Goal: Task Accomplishment & Management: Use online tool/utility

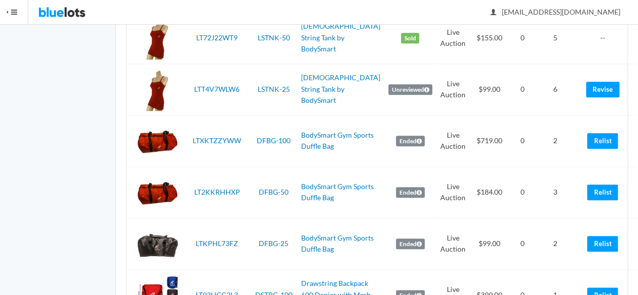
scroll to position [2422, 0]
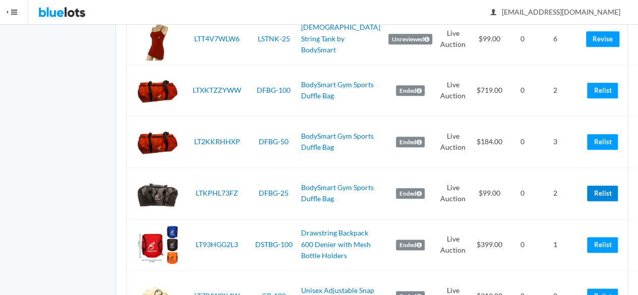
drag, startPoint x: 594, startPoint y: 202, endPoint x: 373, endPoint y: 51, distance: 267.6
click at [594, 201] on link "Relist" at bounding box center [602, 194] width 31 height 16
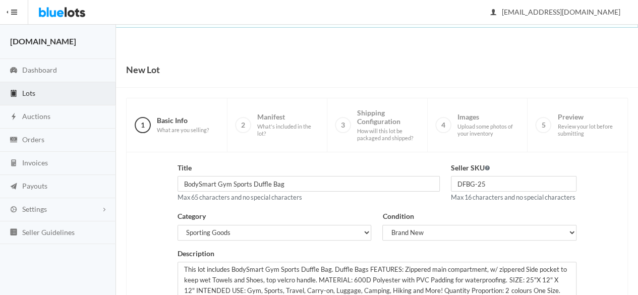
scroll to position [228, 0]
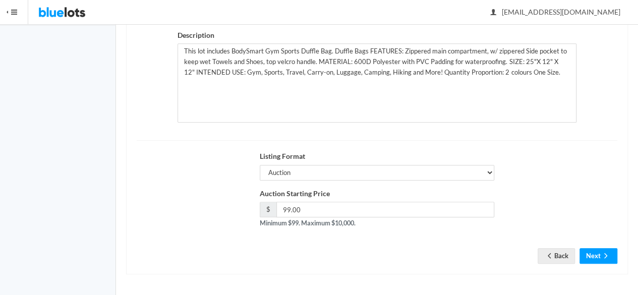
click at [595, 268] on div "Title BodySmart Gym Sports Duffle Bag Max 65 characters and no special characte…" at bounding box center [377, 104] width 502 height 341
click at [596, 258] on button "Next" at bounding box center [599, 256] width 38 height 16
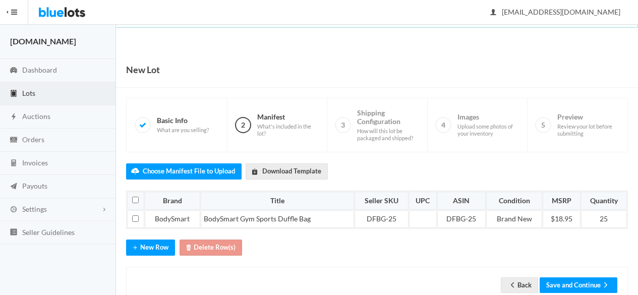
scroll to position [25, 0]
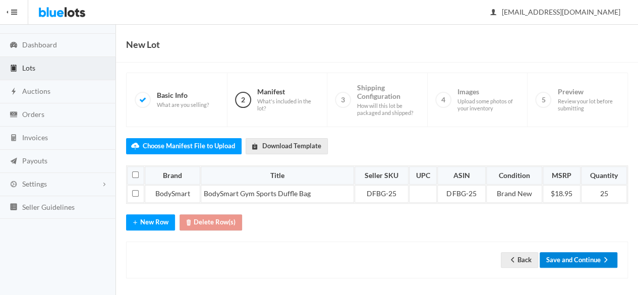
click at [604, 257] on icon "arrow forward" at bounding box center [606, 260] width 10 height 8
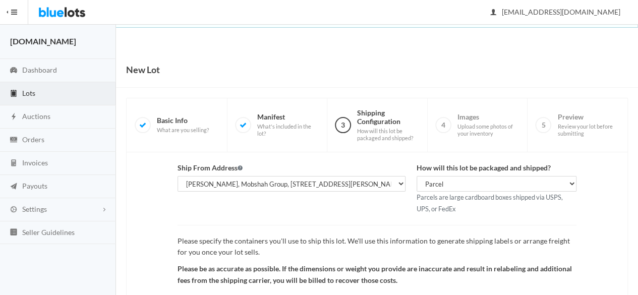
scroll to position [117, 0]
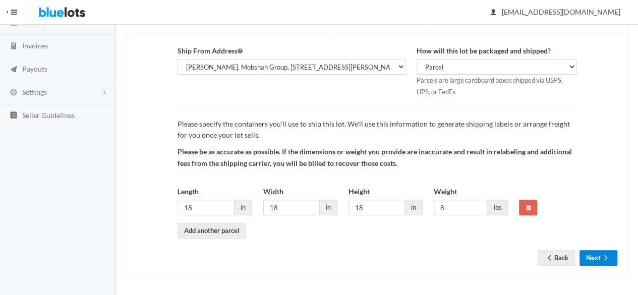
click at [605, 254] on icon "arrow forward" at bounding box center [606, 258] width 10 height 8
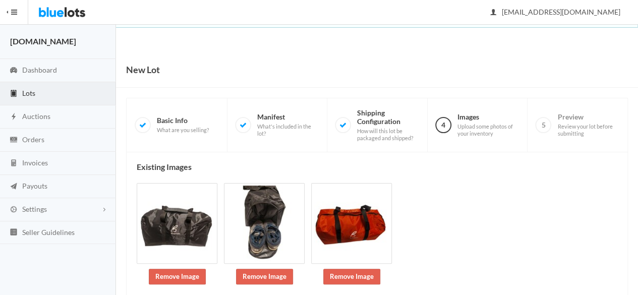
scroll to position [179, 0]
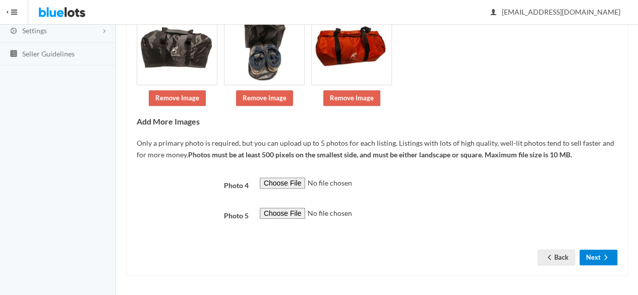
click at [592, 259] on button "Next" at bounding box center [599, 258] width 38 height 16
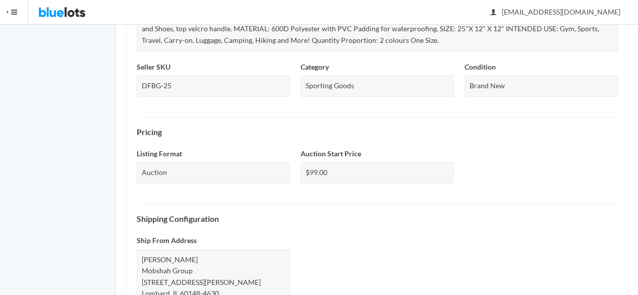
scroll to position [489, 0]
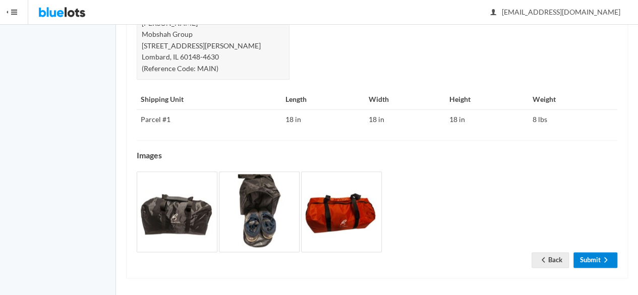
click at [589, 254] on link "Submit" at bounding box center [596, 260] width 44 height 16
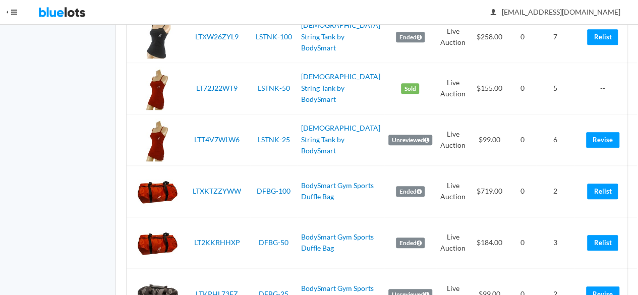
scroll to position [2472, 0]
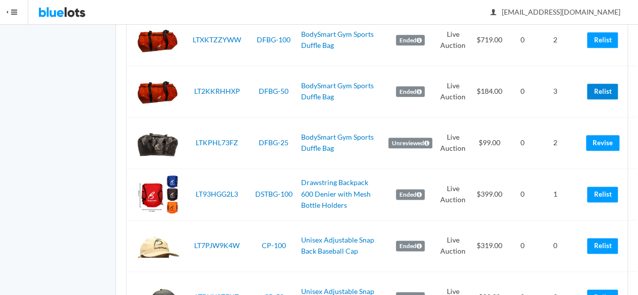
click at [602, 92] on link "Relist" at bounding box center [602, 92] width 31 height 16
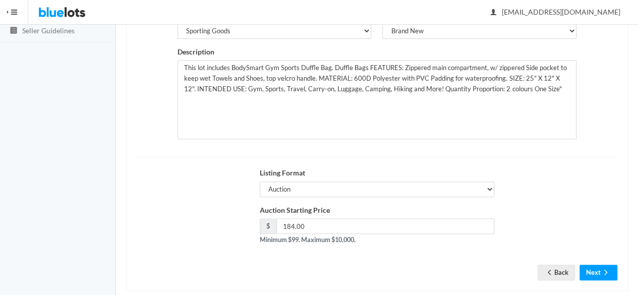
scroll to position [228, 0]
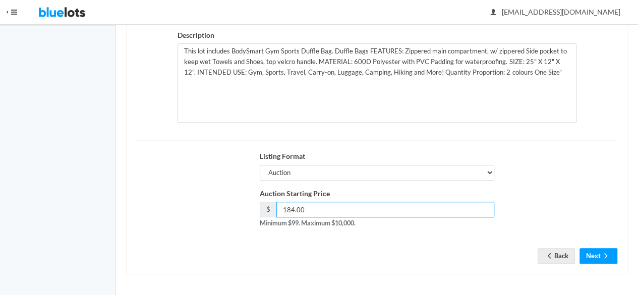
click at [296, 208] on input "184.00" at bounding box center [385, 210] width 218 height 16
type input "179.00"
click at [600, 256] on button "Next" at bounding box center [599, 256] width 38 height 16
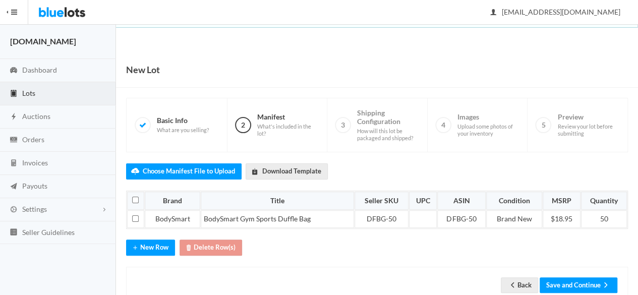
scroll to position [25, 0]
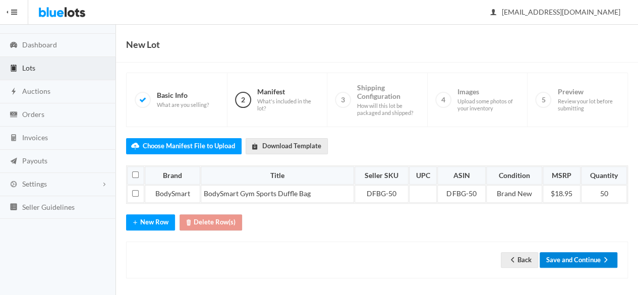
click at [601, 259] on icon "arrow forward" at bounding box center [606, 260] width 10 height 8
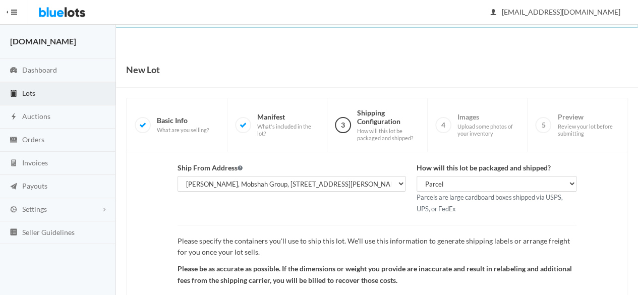
scroll to position [117, 0]
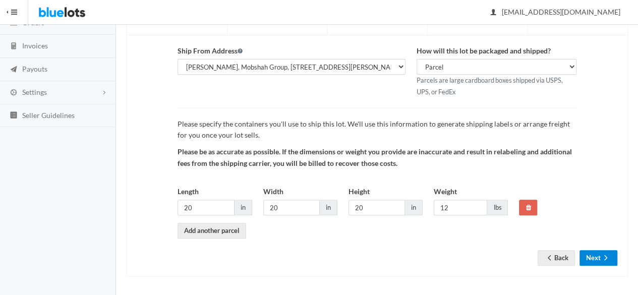
click at [599, 255] on button "Next" at bounding box center [599, 258] width 38 height 16
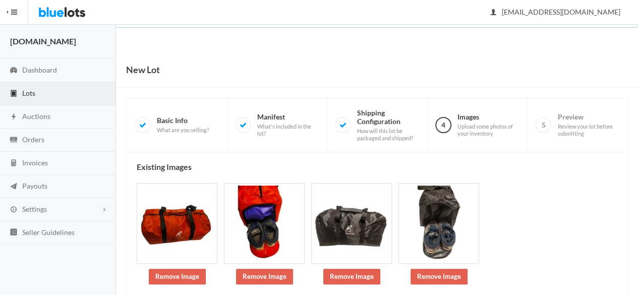
scroll to position [148, 0]
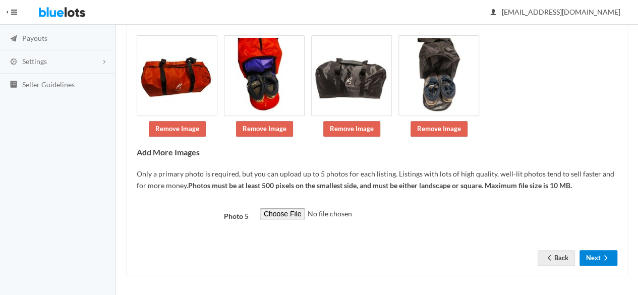
click at [609, 254] on icon "arrow forward" at bounding box center [606, 258] width 10 height 8
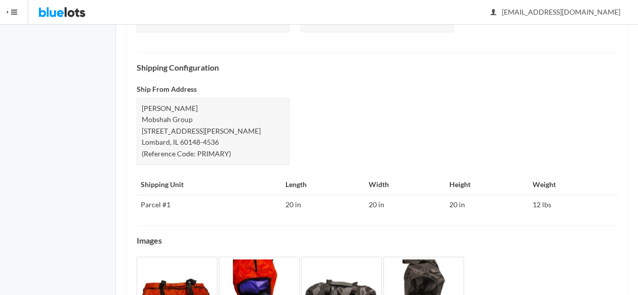
scroll to position [489, 0]
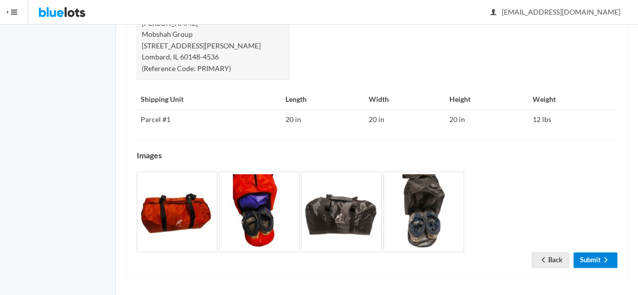
click at [599, 259] on link "Submit" at bounding box center [596, 260] width 44 height 16
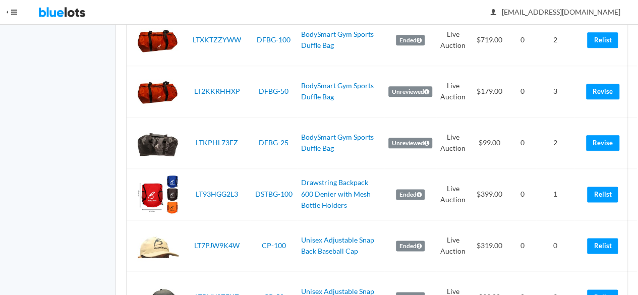
scroll to position [2570, 0]
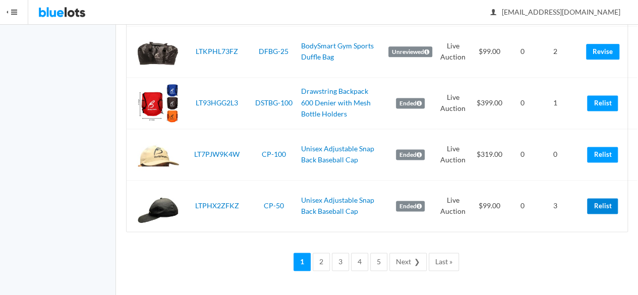
click at [589, 210] on link "Relist" at bounding box center [602, 206] width 31 height 16
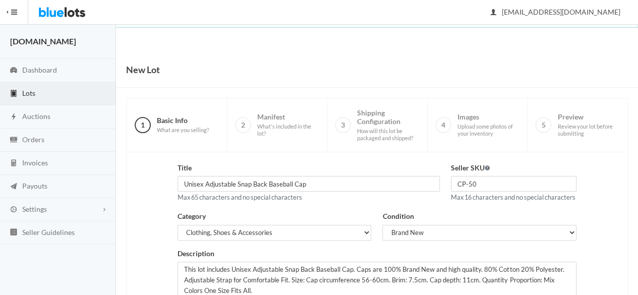
scroll to position [228, 0]
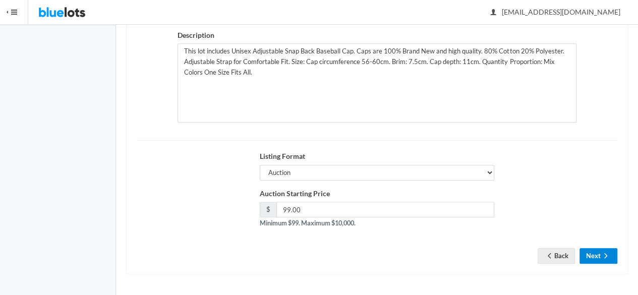
click at [595, 254] on button "Next" at bounding box center [599, 256] width 38 height 16
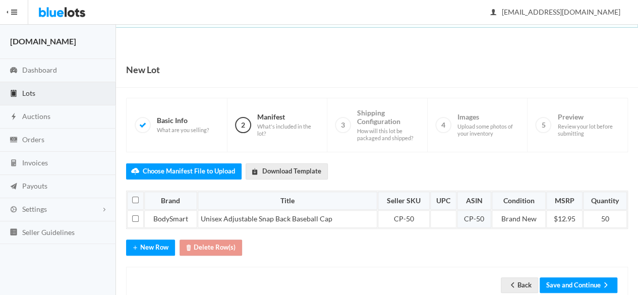
scroll to position [25, 0]
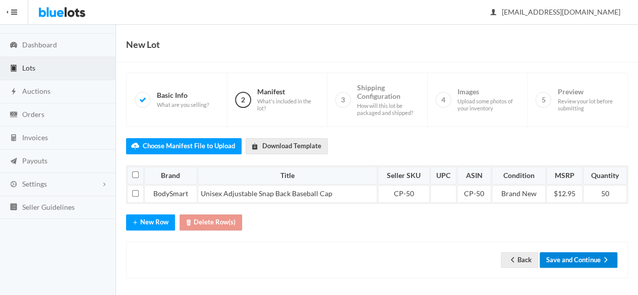
click at [570, 252] on button "Save and Continue" at bounding box center [579, 260] width 78 height 16
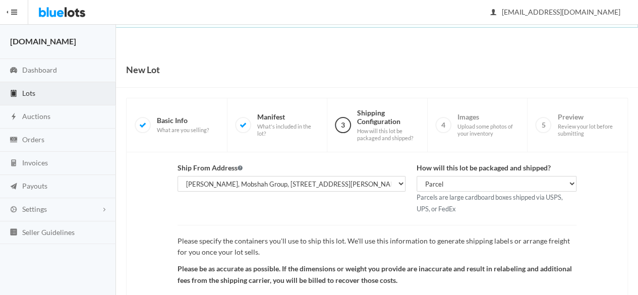
scroll to position [117, 0]
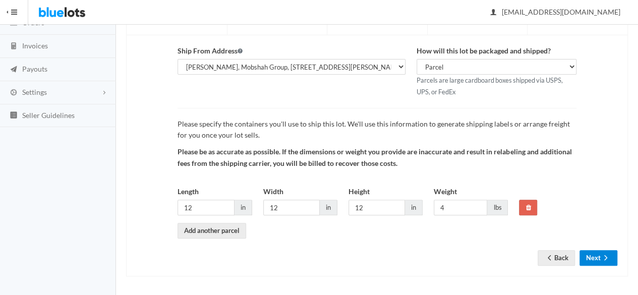
click at [599, 255] on button "Next" at bounding box center [599, 258] width 38 height 16
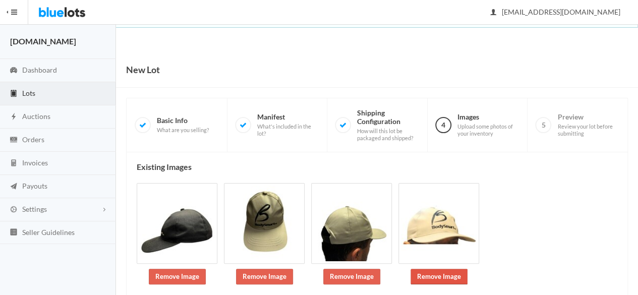
scroll to position [148, 0]
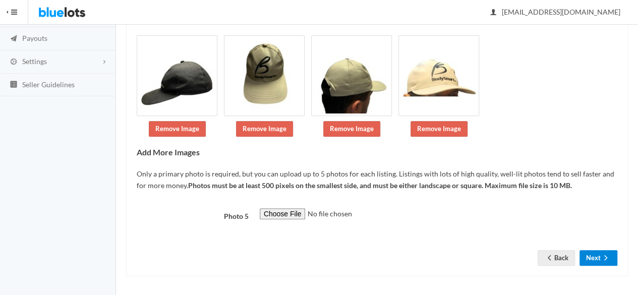
click at [589, 258] on button "Next" at bounding box center [599, 258] width 38 height 16
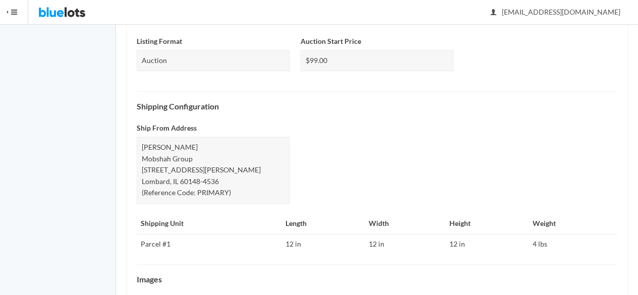
scroll to position [477, 0]
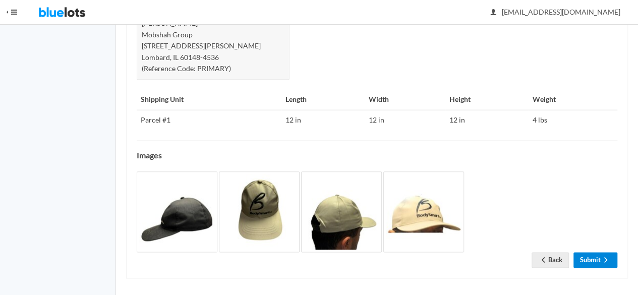
click at [598, 252] on link "Submit" at bounding box center [596, 260] width 44 height 16
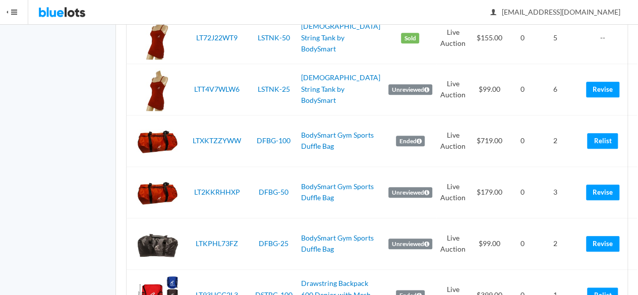
scroll to position [2570, 0]
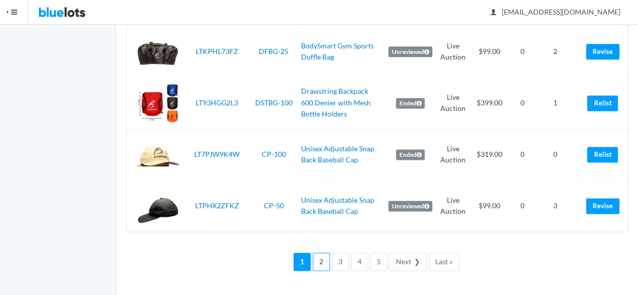
click at [327, 264] on link "2" at bounding box center [321, 262] width 17 height 19
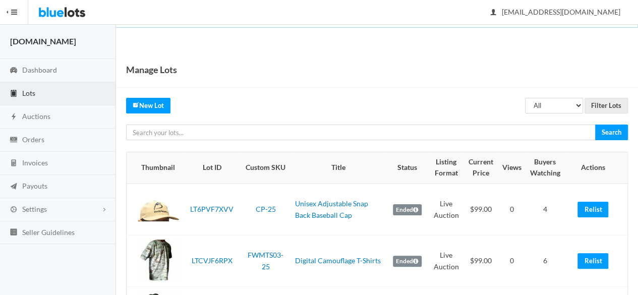
scroll to position [151, 0]
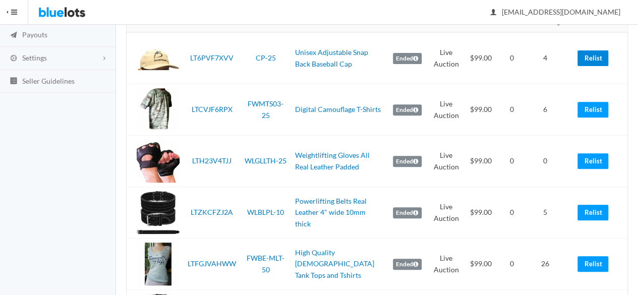
click at [597, 58] on link "Relist" at bounding box center [593, 58] width 31 height 16
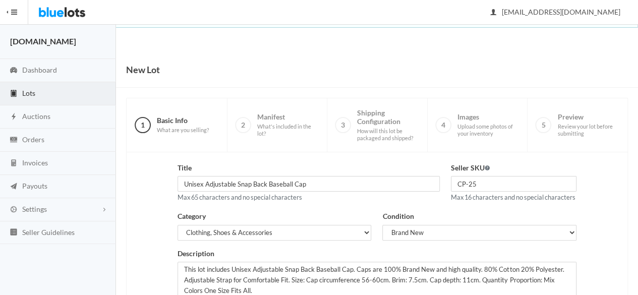
scroll to position [228, 0]
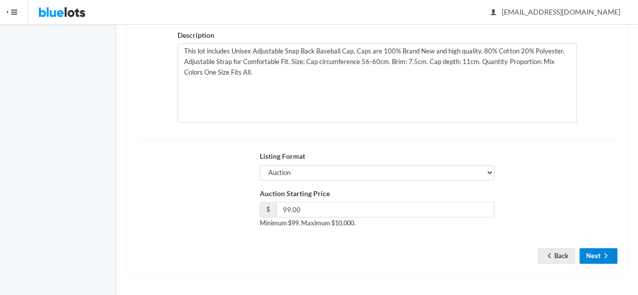
click at [605, 262] on button "Next" at bounding box center [599, 256] width 38 height 16
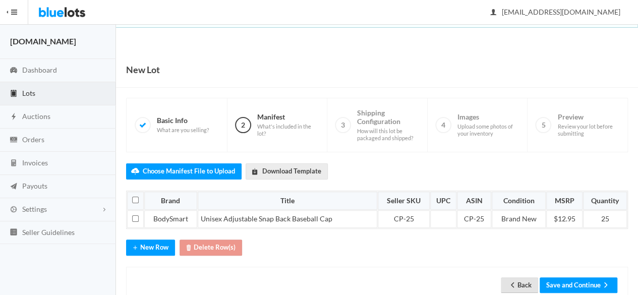
drag, startPoint x: 509, startPoint y: 277, endPoint x: 372, endPoint y: 63, distance: 253.6
click at [509, 281] on icon "arrow back" at bounding box center [513, 285] width 10 height 8
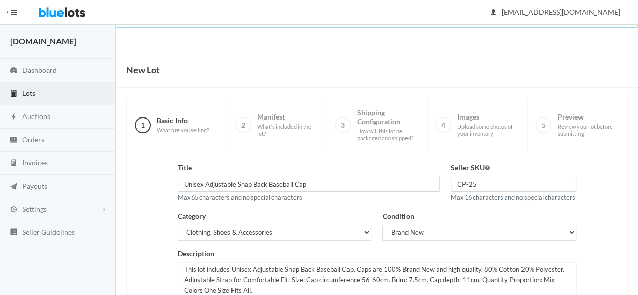
click at [55, 92] on link "Lots" at bounding box center [58, 93] width 116 height 23
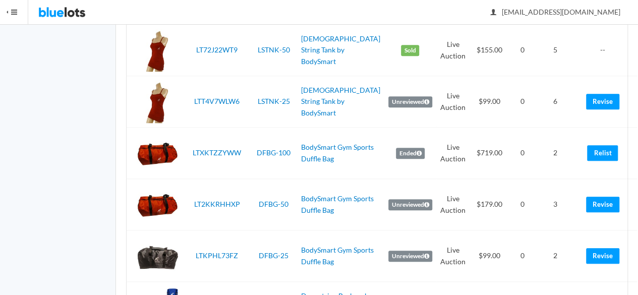
scroll to position [2532, 0]
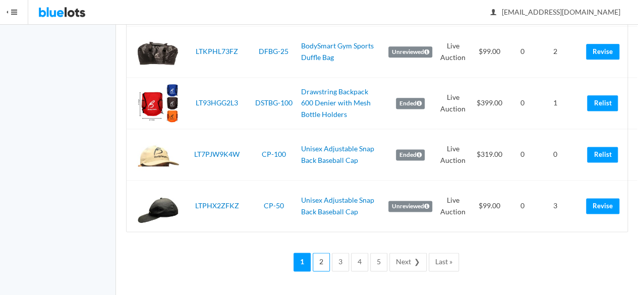
click at [325, 266] on link "2" at bounding box center [321, 262] width 17 height 19
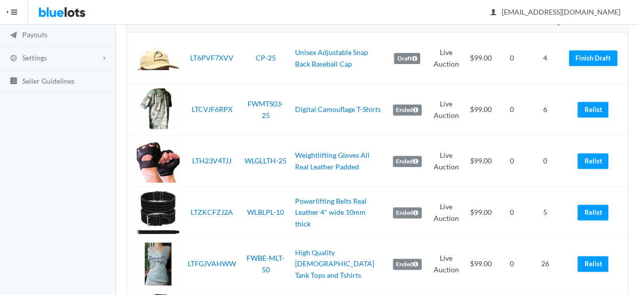
scroll to position [202, 0]
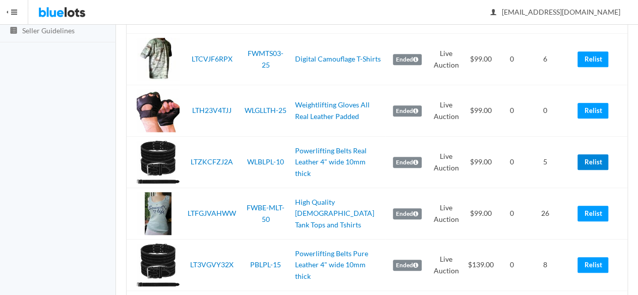
click at [600, 162] on link "Relist" at bounding box center [593, 162] width 31 height 16
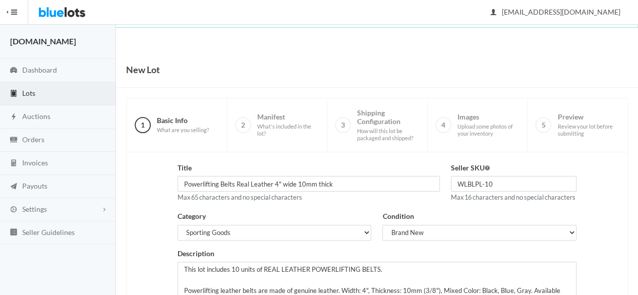
scroll to position [228, 0]
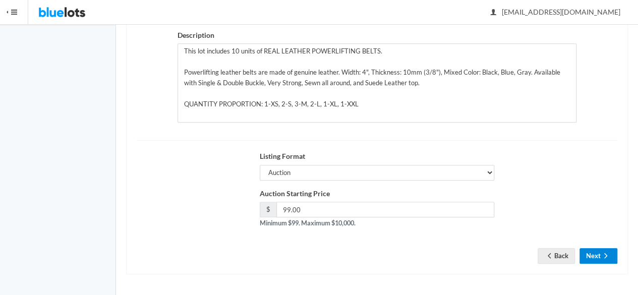
click at [604, 252] on icon "arrow forward" at bounding box center [606, 256] width 10 height 8
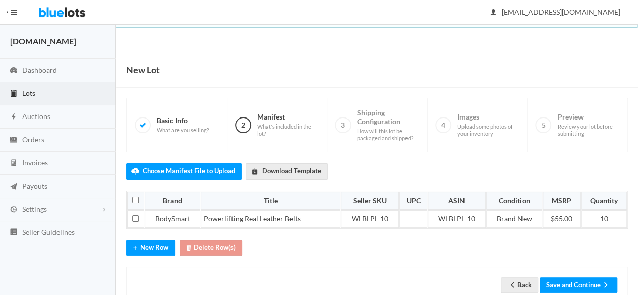
scroll to position [25, 0]
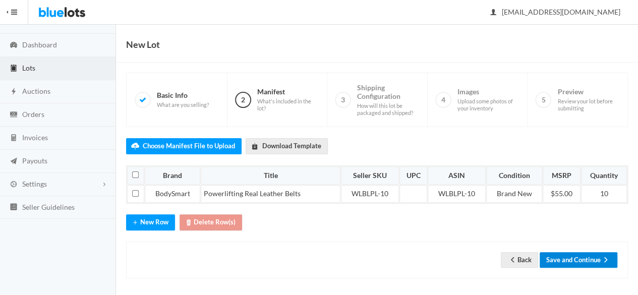
click at [603, 257] on icon "arrow forward" at bounding box center [606, 260] width 10 height 8
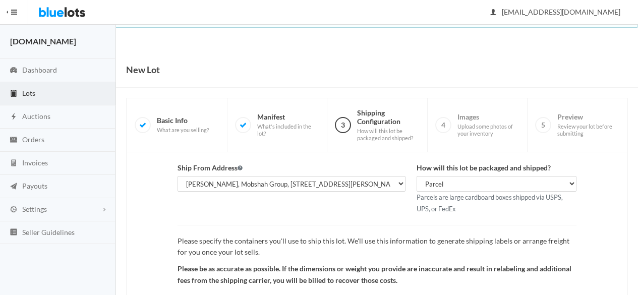
scroll to position [117, 0]
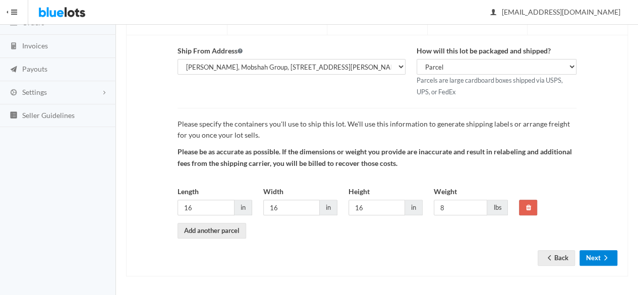
click at [604, 256] on icon "arrow forward" at bounding box center [606, 258] width 10 height 8
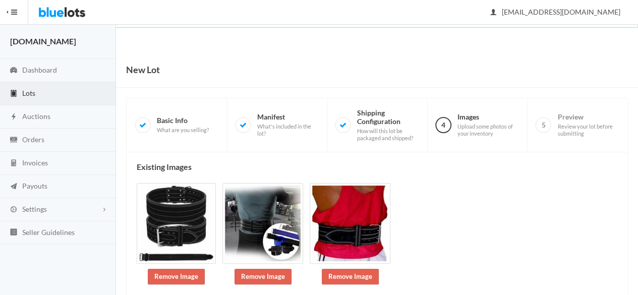
scroll to position [179, 0]
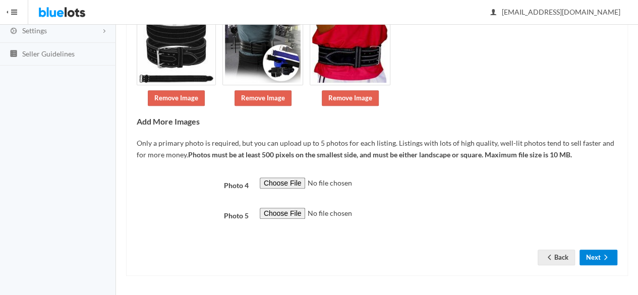
click at [600, 257] on button "Next" at bounding box center [599, 258] width 38 height 16
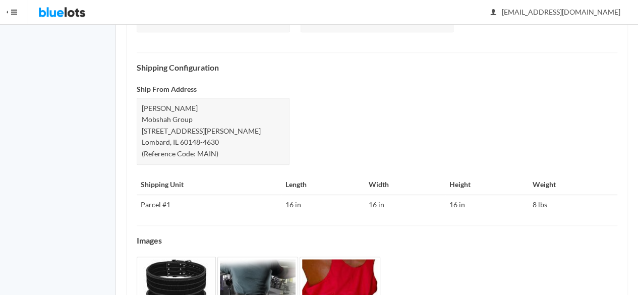
scroll to position [489, 0]
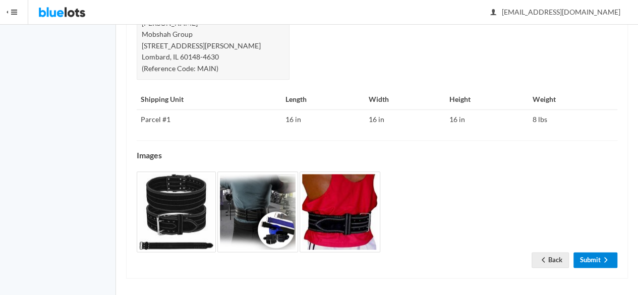
click at [595, 257] on link "Submit" at bounding box center [596, 260] width 44 height 16
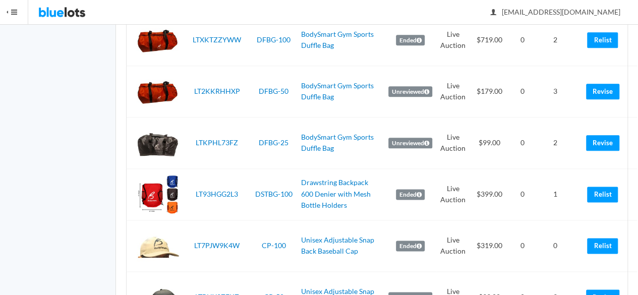
scroll to position [2570, 0]
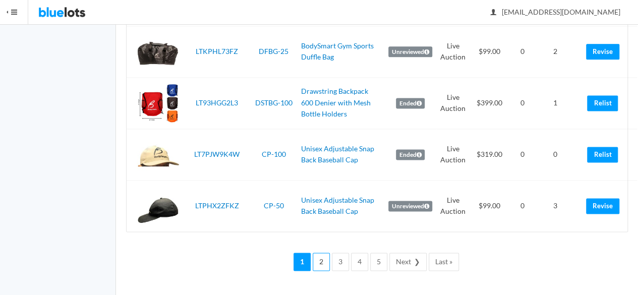
click at [328, 263] on link "2" at bounding box center [321, 262] width 17 height 19
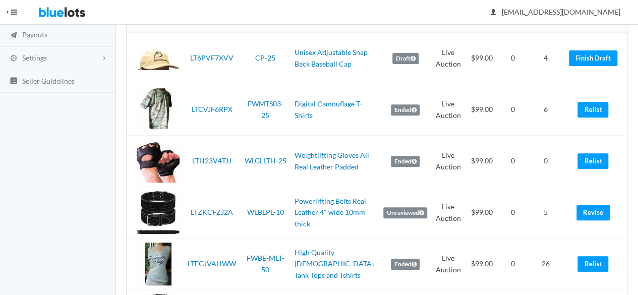
scroll to position [202, 0]
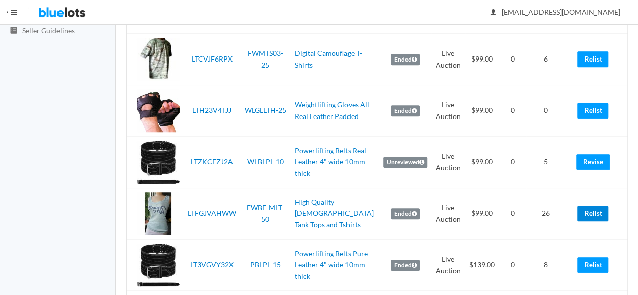
click at [582, 208] on link "Relist" at bounding box center [593, 214] width 31 height 16
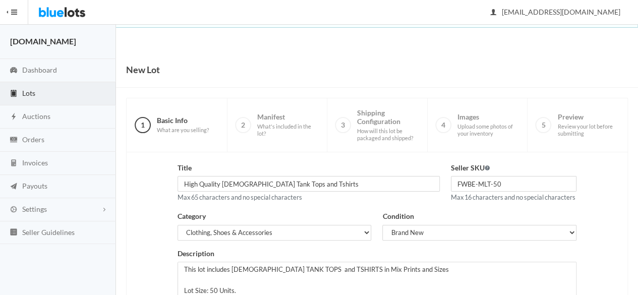
scroll to position [228, 0]
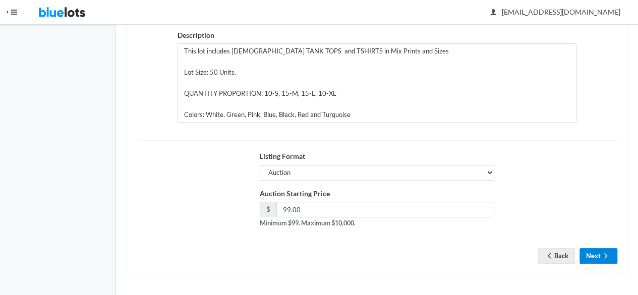
click at [597, 259] on button "Next" at bounding box center [599, 256] width 38 height 16
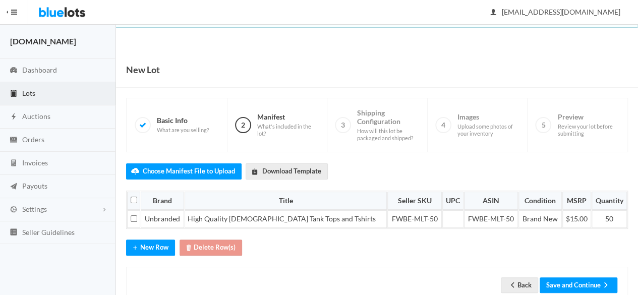
scroll to position [25, 0]
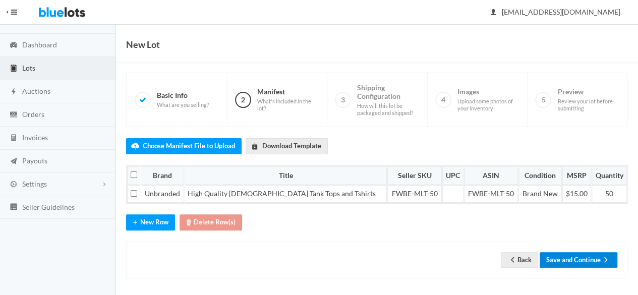
click at [580, 258] on button "Save and Continue" at bounding box center [579, 260] width 78 height 16
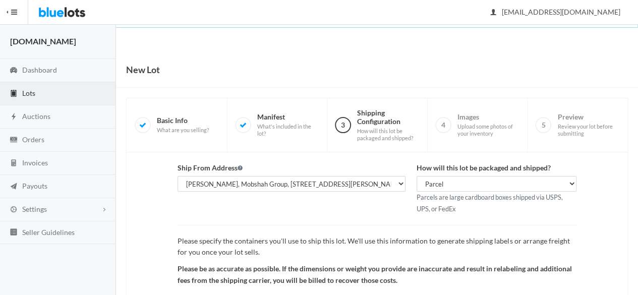
scroll to position [117, 0]
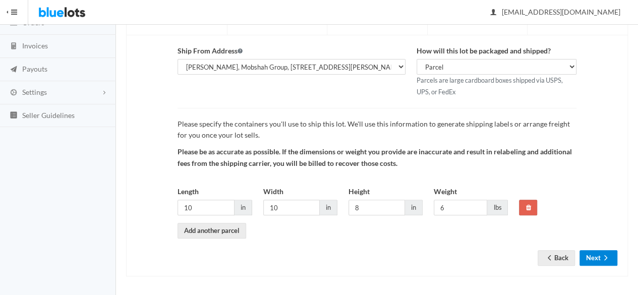
click at [592, 260] on button "Next" at bounding box center [599, 258] width 38 height 16
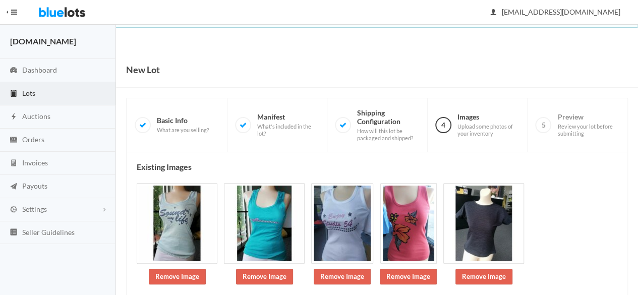
scroll to position [117, 0]
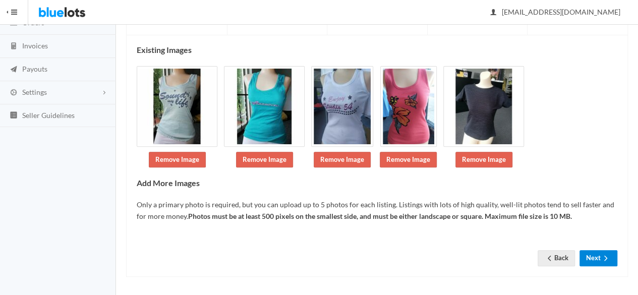
click at [604, 262] on button "Next" at bounding box center [599, 258] width 38 height 16
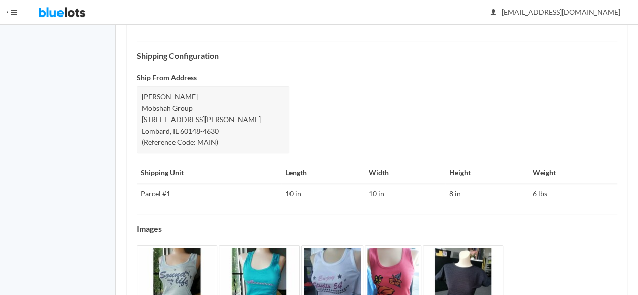
scroll to position [477, 0]
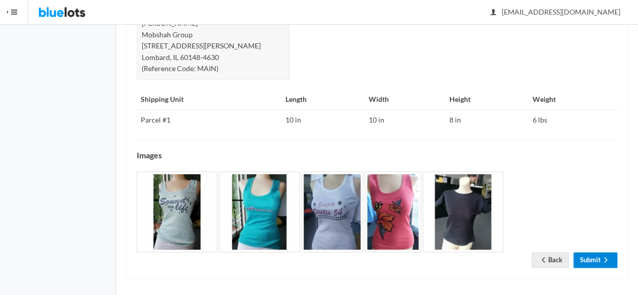
click at [604, 260] on icon "arrow forward" at bounding box center [606, 260] width 10 height 8
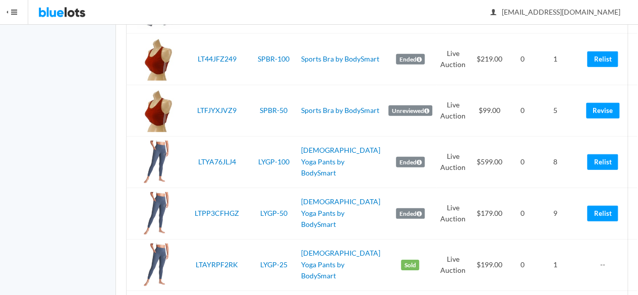
scroll to position [2570, 0]
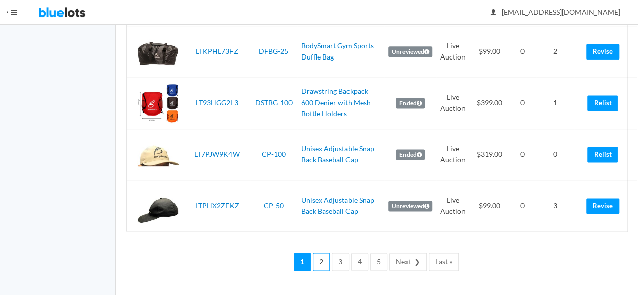
click at [325, 264] on link "2" at bounding box center [321, 262] width 17 height 19
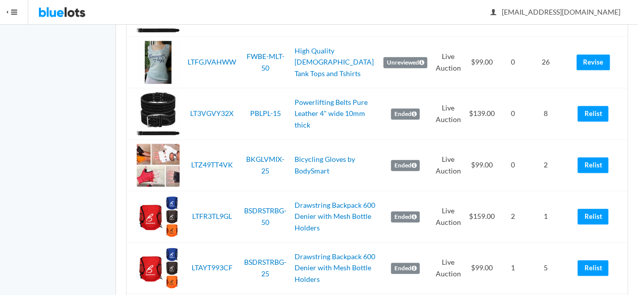
scroll to position [404, 0]
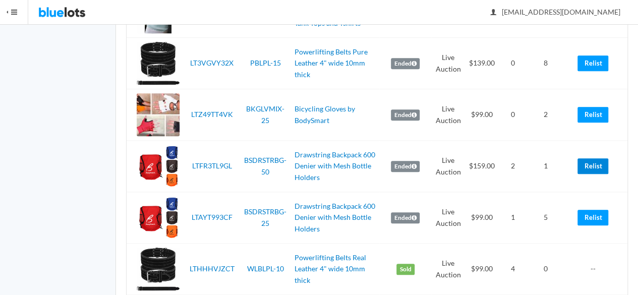
click at [597, 161] on link "Relist" at bounding box center [593, 166] width 31 height 16
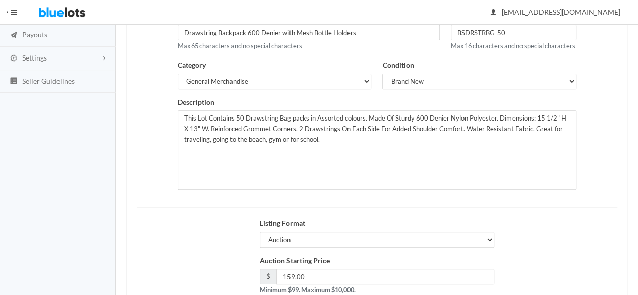
scroll to position [228, 0]
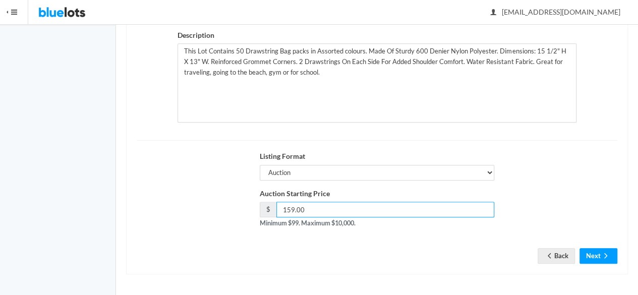
click at [291, 206] on input "159.00" at bounding box center [385, 210] width 218 height 16
type input "139.00"
click at [590, 253] on button "Next" at bounding box center [599, 256] width 38 height 16
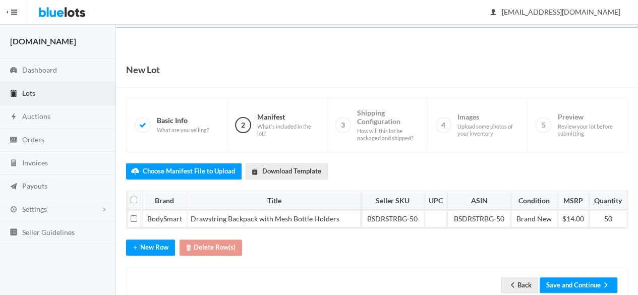
scroll to position [25, 0]
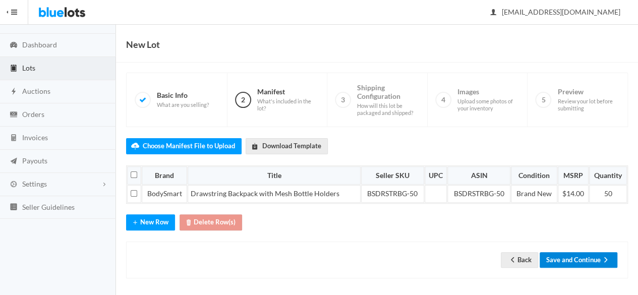
click at [593, 252] on button "Save and Continue" at bounding box center [579, 260] width 78 height 16
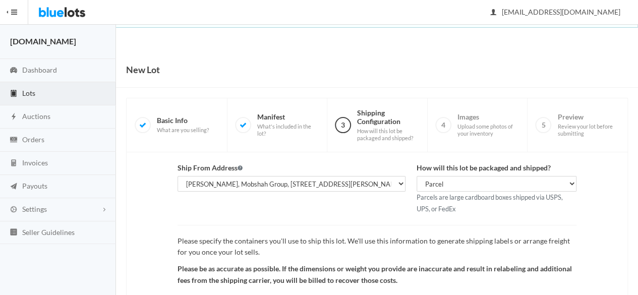
scroll to position [117, 0]
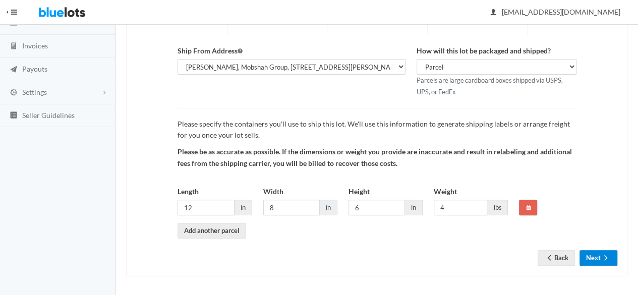
click at [600, 253] on button "Next" at bounding box center [599, 258] width 38 height 16
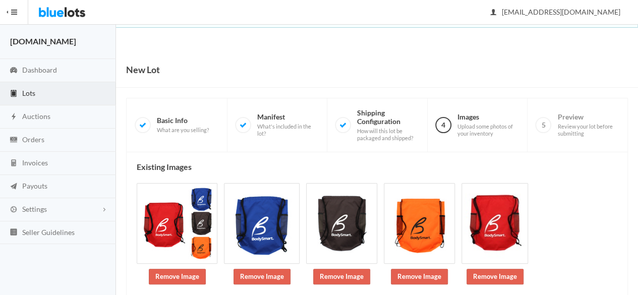
scroll to position [117, 0]
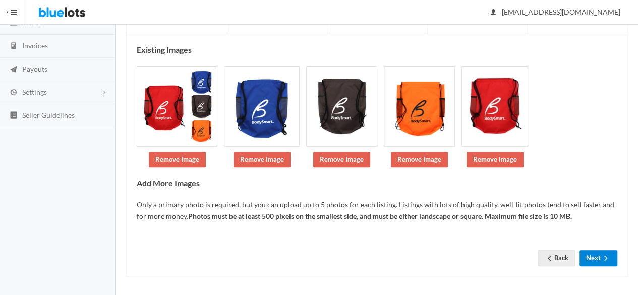
click at [607, 254] on icon "arrow forward" at bounding box center [606, 258] width 10 height 8
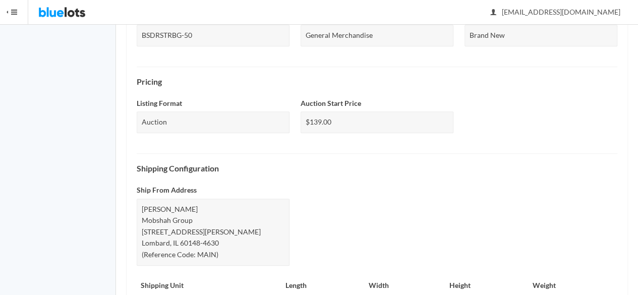
scroll to position [489, 0]
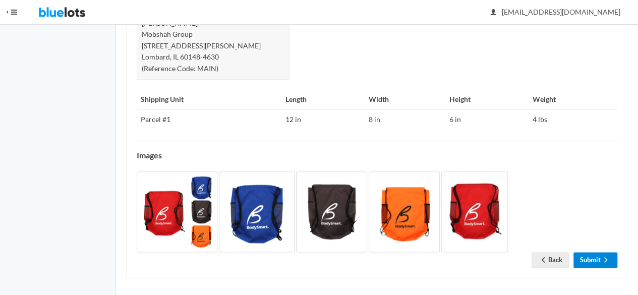
click at [595, 252] on link "Submit" at bounding box center [596, 260] width 44 height 16
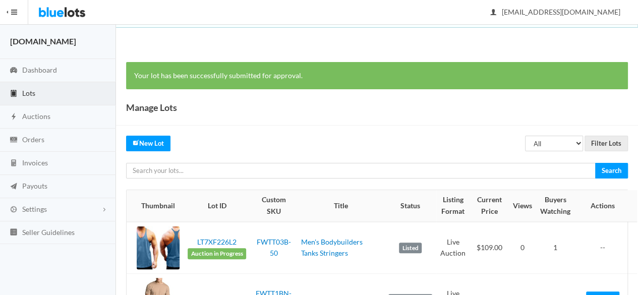
scroll to position [2570, 0]
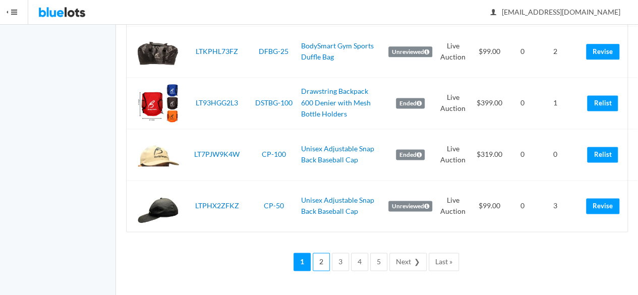
click at [328, 265] on link "2" at bounding box center [321, 262] width 17 height 19
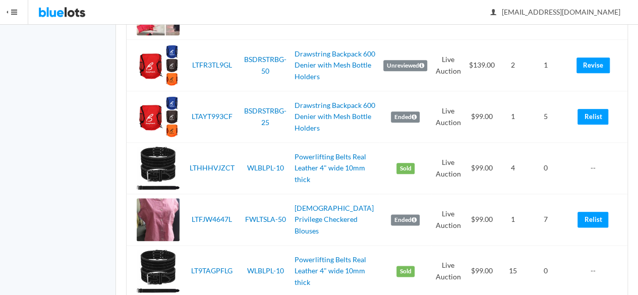
scroll to position [555, 0]
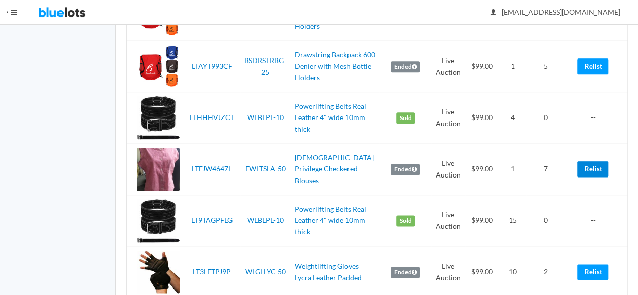
click at [584, 163] on link "Relist" at bounding box center [593, 169] width 31 height 16
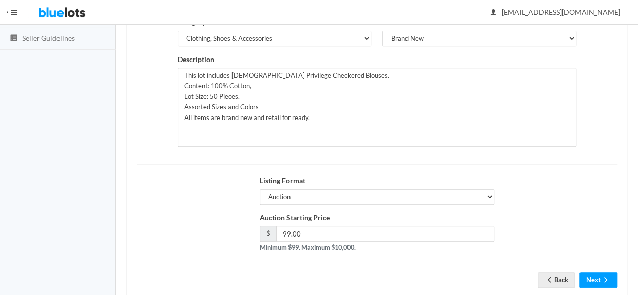
scroll to position [228, 0]
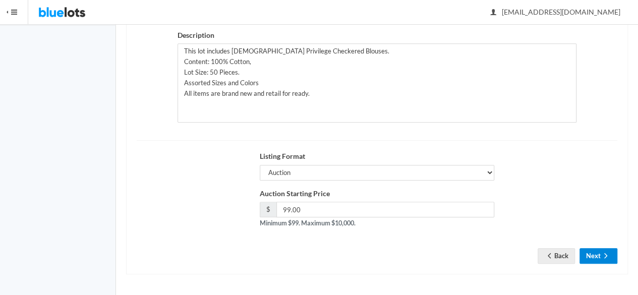
click at [587, 258] on button "Next" at bounding box center [599, 256] width 38 height 16
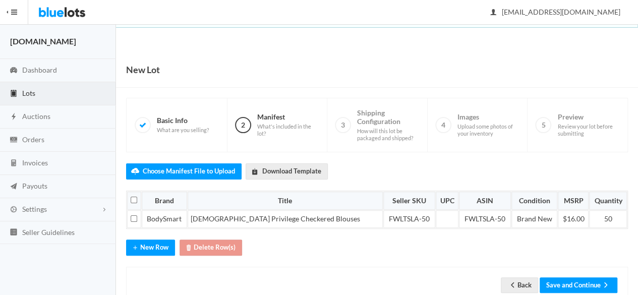
scroll to position [25, 0]
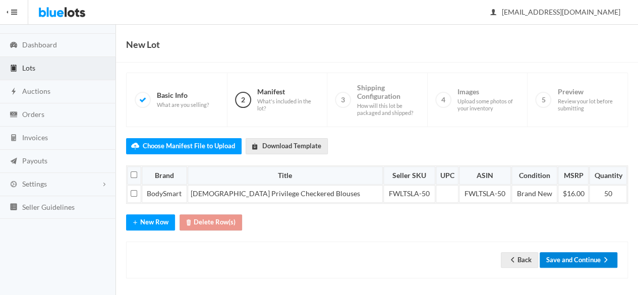
click at [603, 252] on button "Save and Continue" at bounding box center [579, 260] width 78 height 16
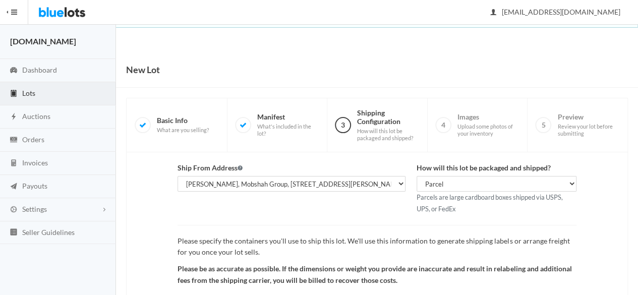
scroll to position [117, 0]
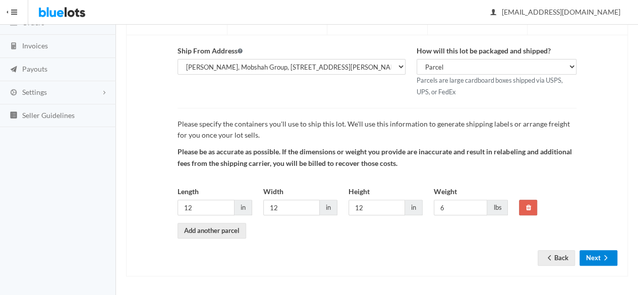
click at [599, 253] on button "Next" at bounding box center [599, 258] width 38 height 16
